Goal: Transaction & Acquisition: Purchase product/service

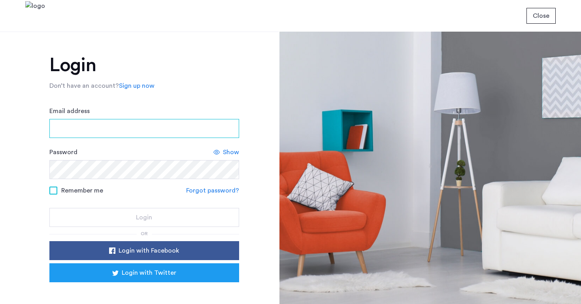
click at [174, 127] on input "Email address" at bounding box center [144, 128] width 190 height 19
type input "**********"
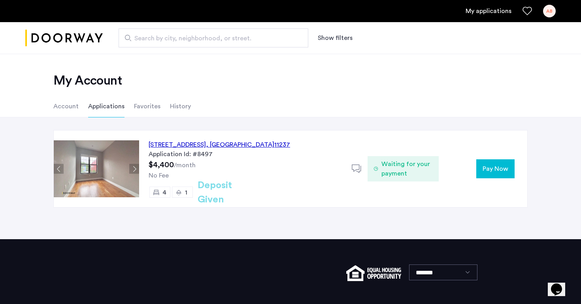
click at [507, 165] on span "Pay Now" at bounding box center [496, 168] width 26 height 9
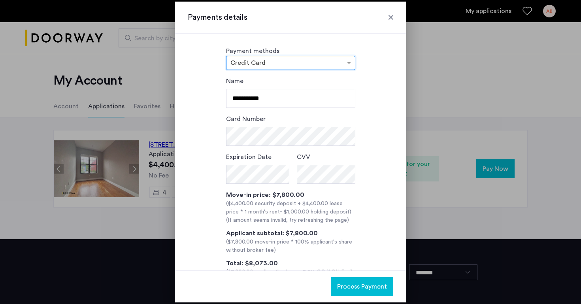
click at [423, 223] on div at bounding box center [290, 152] width 581 height 304
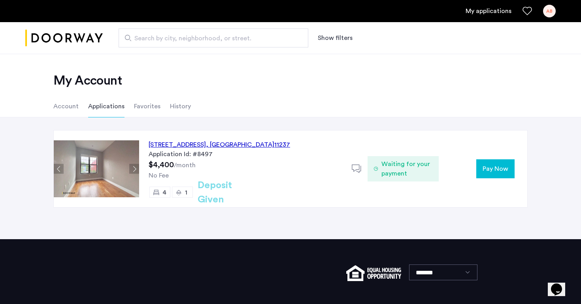
click at [389, 164] on span "Waiting for your payment" at bounding box center [407, 168] width 51 height 19
click at [358, 166] on icon at bounding box center [357, 169] width 10 height 10
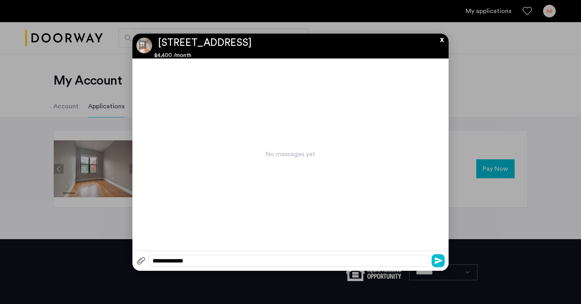
click at [469, 184] on div at bounding box center [290, 152] width 581 height 304
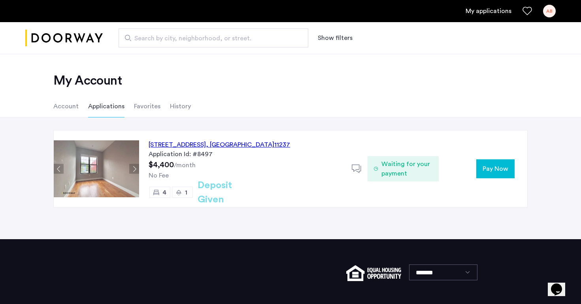
click at [170, 146] on div "[STREET_ADDRESS]" at bounding box center [220, 144] width 142 height 9
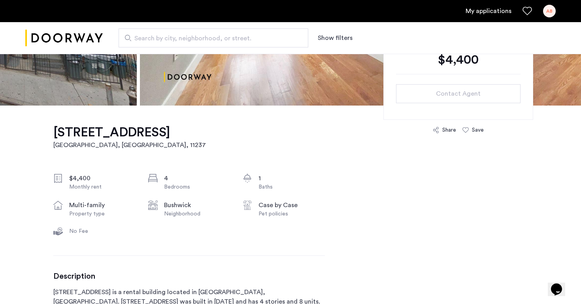
scroll to position [237, 0]
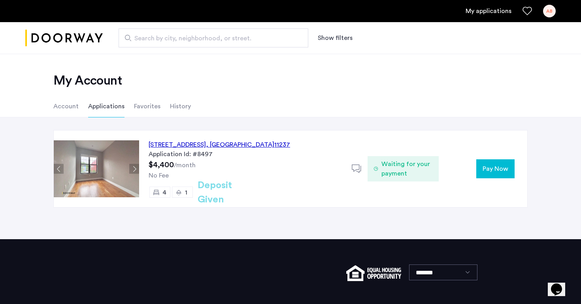
click at [218, 195] on h2 "Deposit Given" at bounding box center [229, 192] width 63 height 28
click at [182, 193] on div "1" at bounding box center [182, 192] width 21 height 11
click at [178, 191] on use at bounding box center [178, 193] width 5 height 6
click at [163, 192] on span "4" at bounding box center [165, 192] width 4 height 6
click at [499, 177] on button "Pay Now" at bounding box center [496, 168] width 38 height 19
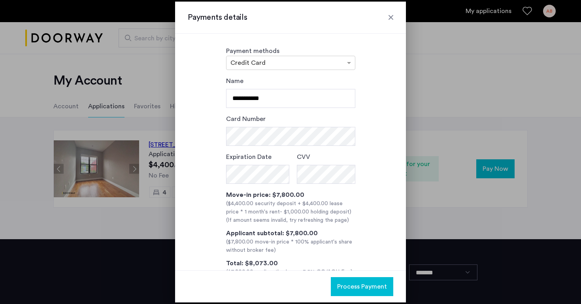
click at [322, 151] on form "**********" at bounding box center [290, 130] width 129 height 108
click at [365, 155] on div "**********" at bounding box center [291, 176] width 206 height 200
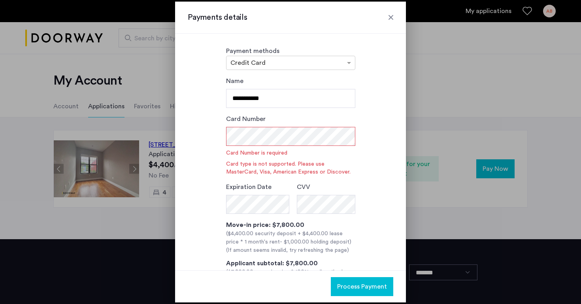
click at [392, 15] on div at bounding box center [391, 17] width 8 height 8
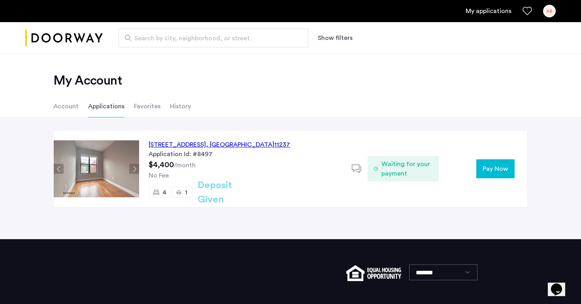
click at [357, 170] on icon at bounding box center [357, 169] width 10 height 10
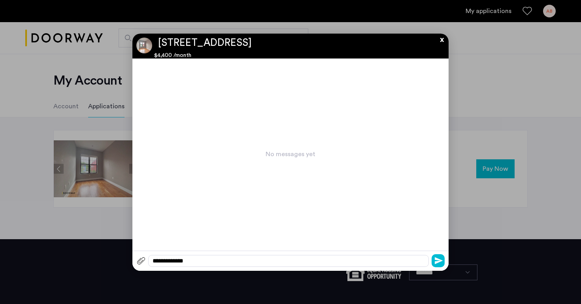
click at [441, 41] on button "x" at bounding box center [440, 38] width 12 height 9
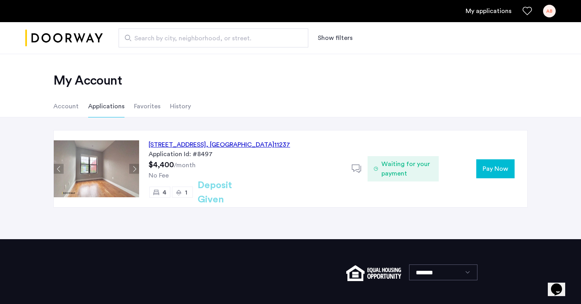
click at [69, 110] on li "Account" at bounding box center [65, 106] width 25 height 22
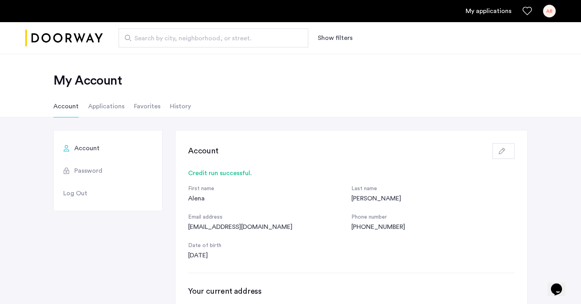
click at [186, 104] on li "History" at bounding box center [180, 106] width 21 height 22
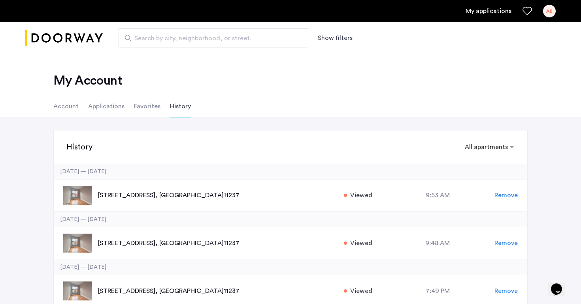
click at [102, 105] on li "Applications" at bounding box center [106, 106] width 36 height 22
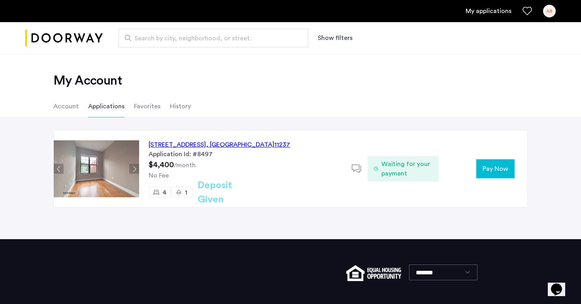
click at [553, 9] on div "AB" at bounding box center [549, 11] width 13 height 13
click at [489, 8] on div at bounding box center [290, 152] width 581 height 304
click at [495, 11] on link "My applications" at bounding box center [489, 10] width 46 height 9
click at [490, 170] on span "Pay Now" at bounding box center [496, 168] width 26 height 9
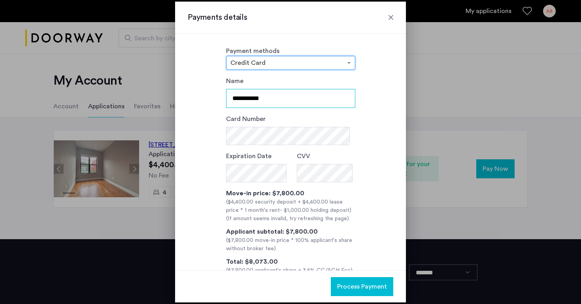
click at [294, 107] on input "**********" at bounding box center [290, 98] width 129 height 19
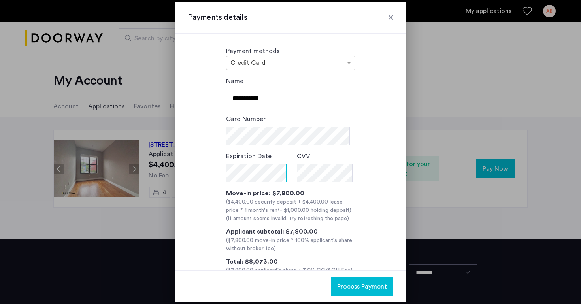
click at [254, 170] on form "**********" at bounding box center [290, 129] width 129 height 106
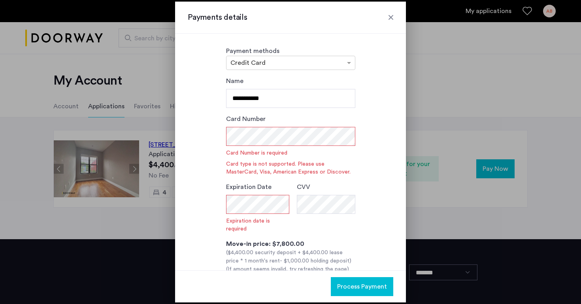
click at [388, 20] on div at bounding box center [391, 17] width 8 height 8
